Goal: Information Seeking & Learning: Check status

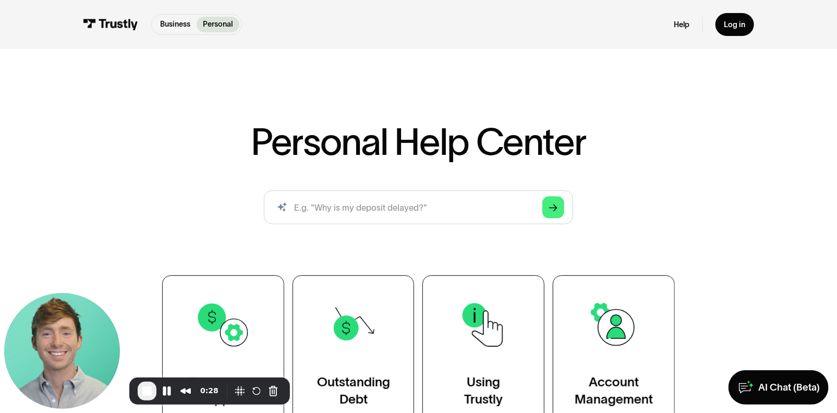
click at [146, 385] on span "End Recording" at bounding box center [147, 391] width 13 height 13
click at [437, 198] on input "search" at bounding box center [418, 207] width 309 height 34
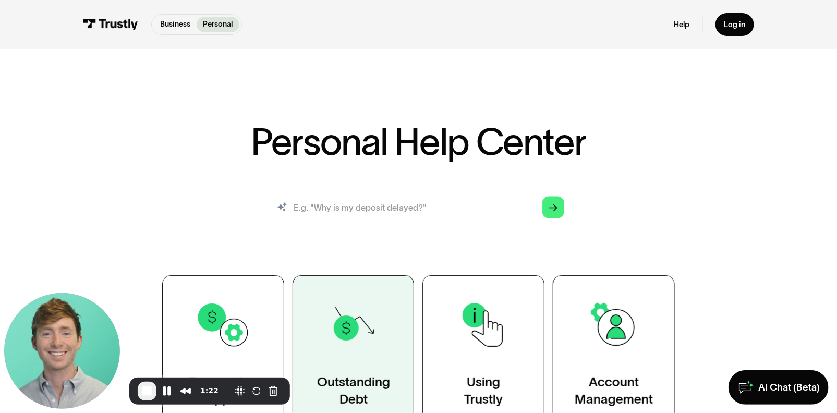
type input "How do i track my transaction status?"
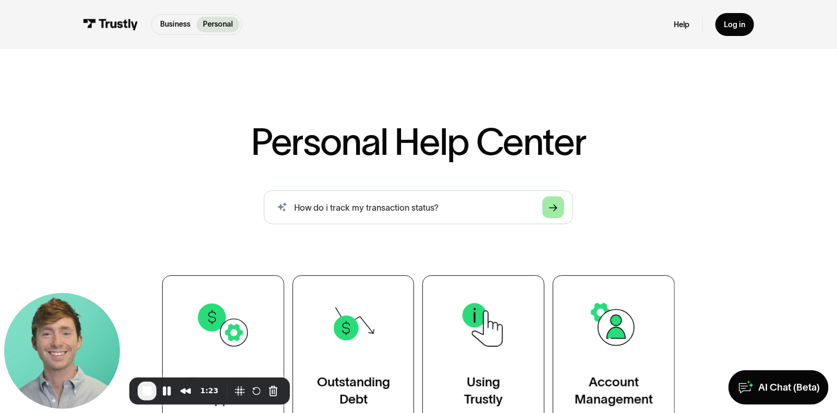
click at [549, 202] on link "Arrow Right" at bounding box center [554, 207] width 22 height 22
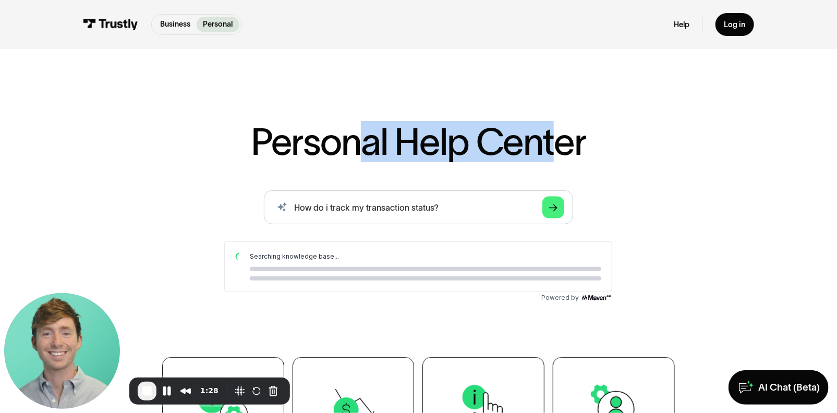
drag, startPoint x: 419, startPoint y: 141, endPoint x: 563, endPoint y: 125, distance: 145.5
click at [563, 125] on h1 "Personal Help Center" at bounding box center [418, 142] width 335 height 38
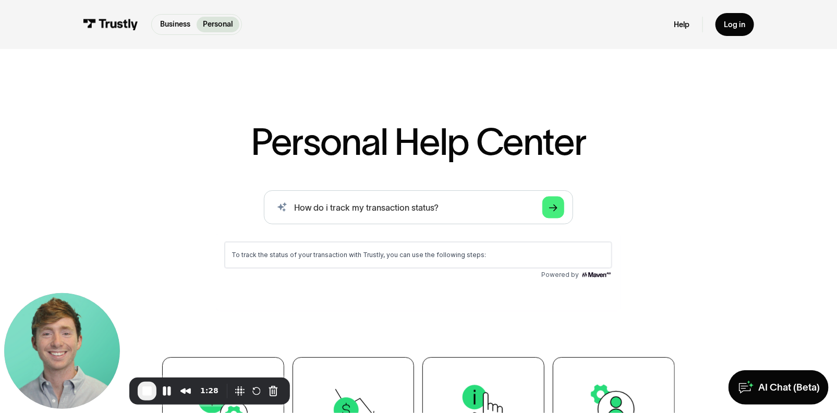
click at [595, 148] on div "Personal Help Center AI-powered search ( 1 / 4 ) Type your question and our sma…" at bounding box center [419, 317] width 618 height 389
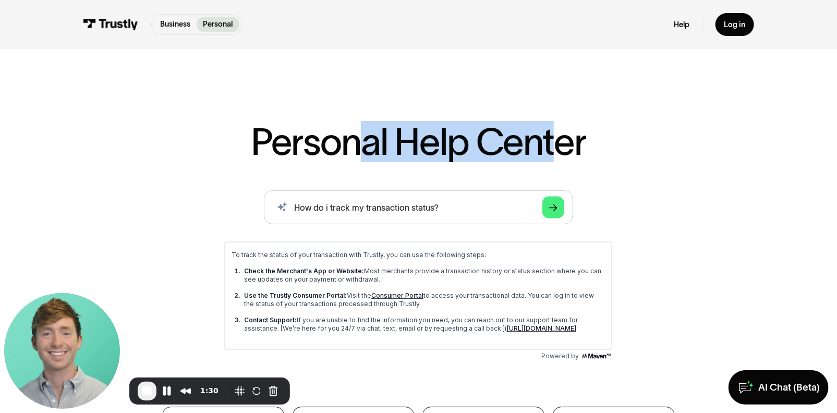
click at [559, 134] on h1 "Personal Help Center" at bounding box center [418, 142] width 335 height 38
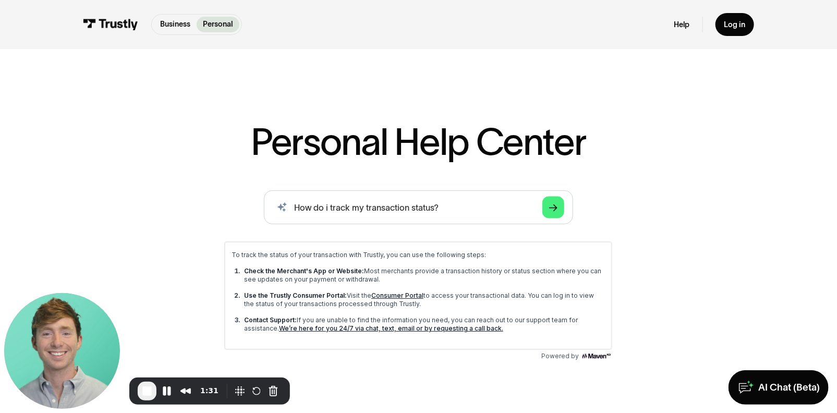
click at [630, 154] on div "Personal Help Center AI-powered search ( 1 / 4 ) Type your question and our sma…" at bounding box center [419, 346] width 618 height 446
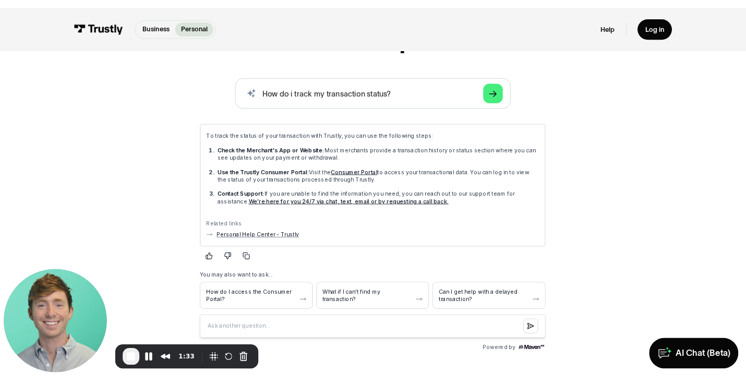
scroll to position [108, 0]
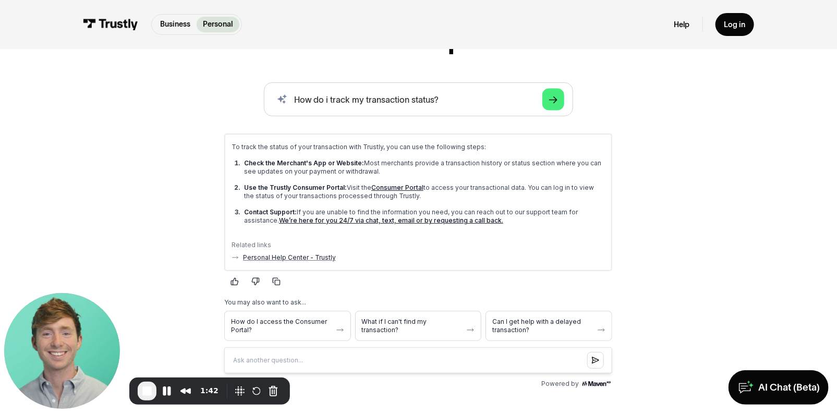
click at [698, 146] on div "Personal Help Center AI-powered search ( 1 / 4 ) Type your question and our sma…" at bounding box center [418, 268] width 837 height 642
